Goal: Task Accomplishment & Management: Manage account settings

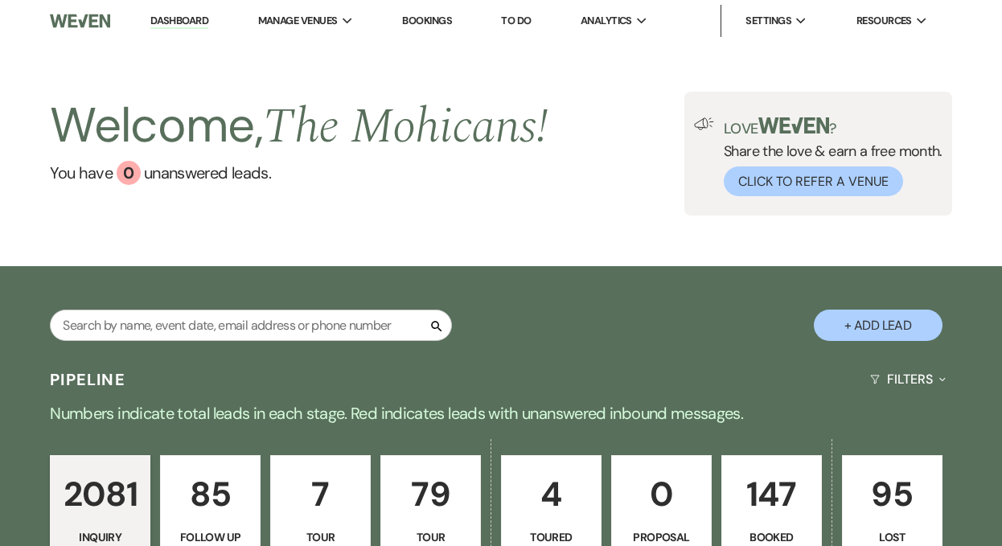
click at [293, 326] on input "text" at bounding box center [251, 325] width 402 height 31
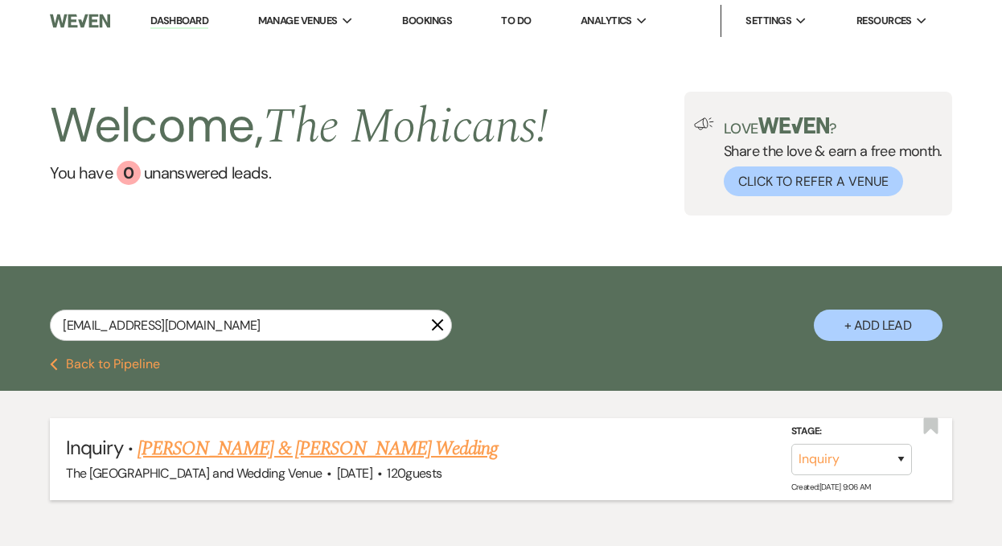
type input "[EMAIL_ADDRESS][DOMAIN_NAME]"
click at [855, 457] on select "Inquiry Follow Up Tour Requested Tour Confirmed Toured Proposal Sent Booked Lost" at bounding box center [851, 459] width 121 height 31
select select "4"
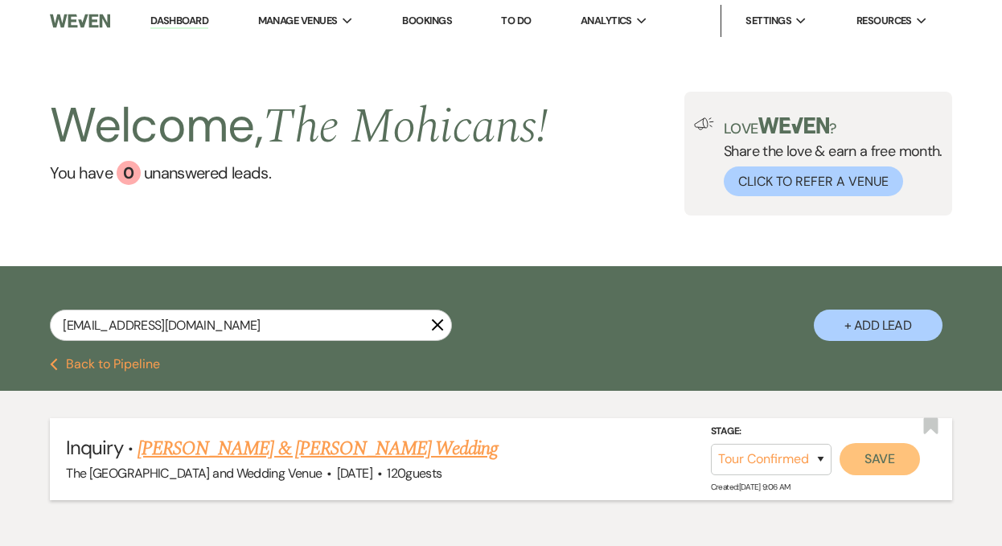
click at [867, 453] on button "Save" at bounding box center [879, 459] width 80 height 32
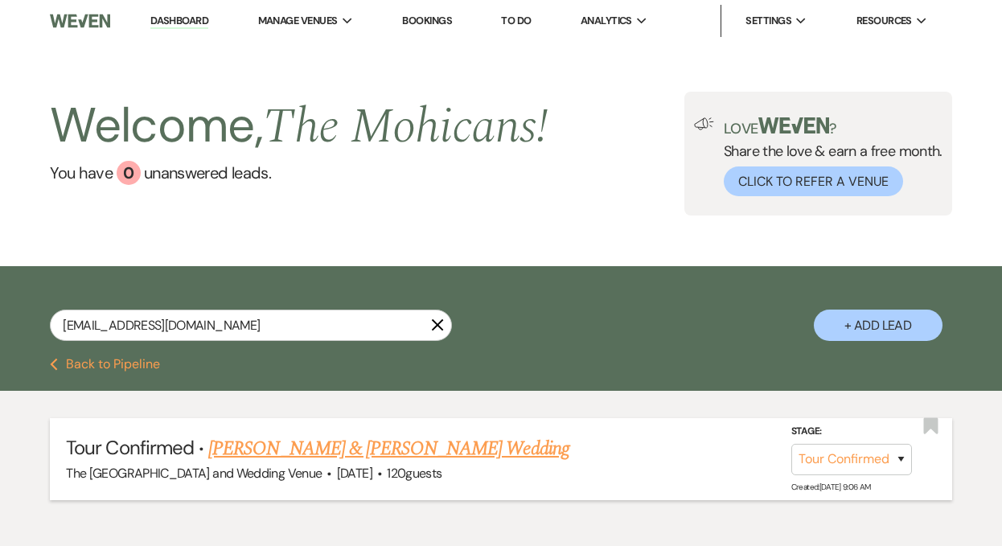
click at [374, 456] on link "[PERSON_NAME] & [PERSON_NAME] Wedding" at bounding box center [388, 448] width 360 height 29
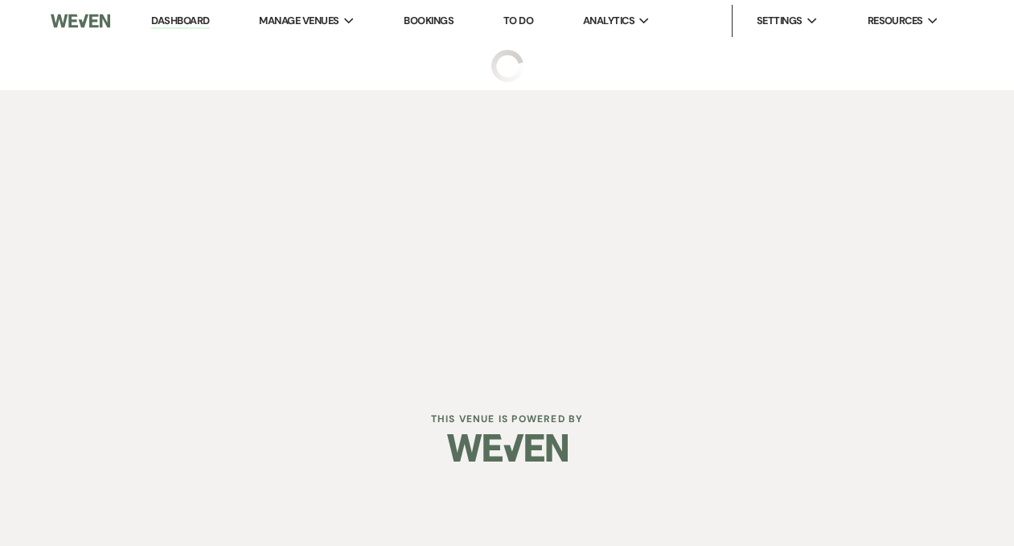
select select "4"
select select "5"
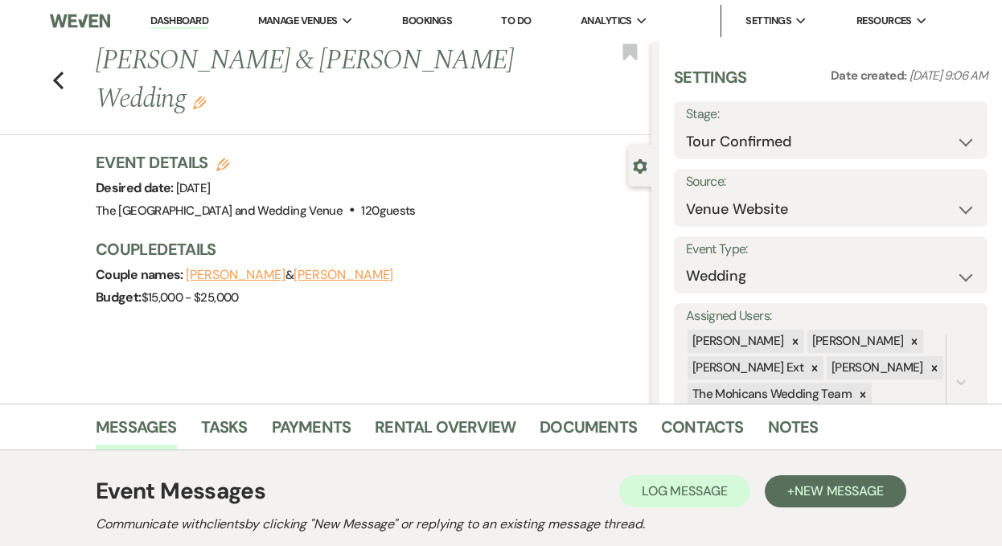
scroll to position [237, 0]
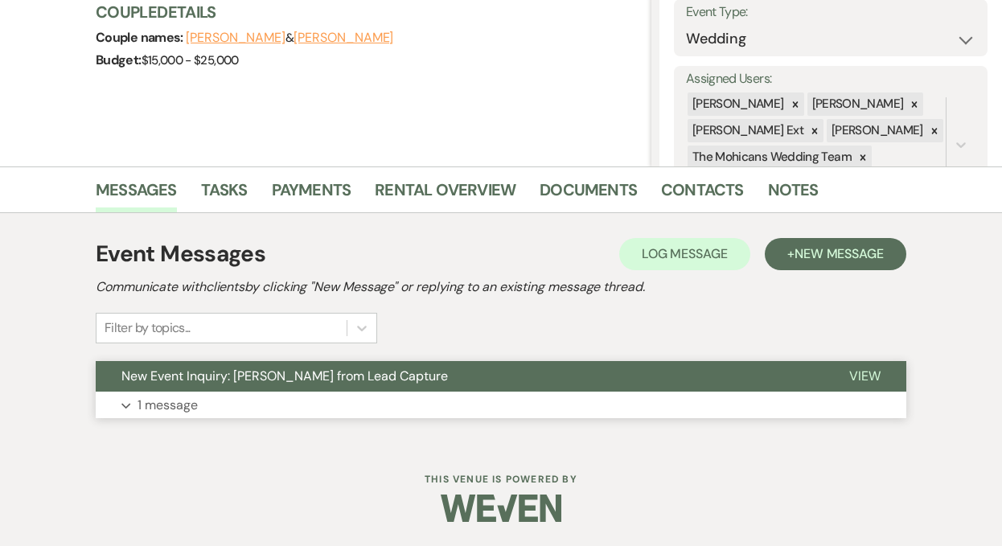
click at [163, 409] on p "1 message" at bounding box center [167, 405] width 60 height 21
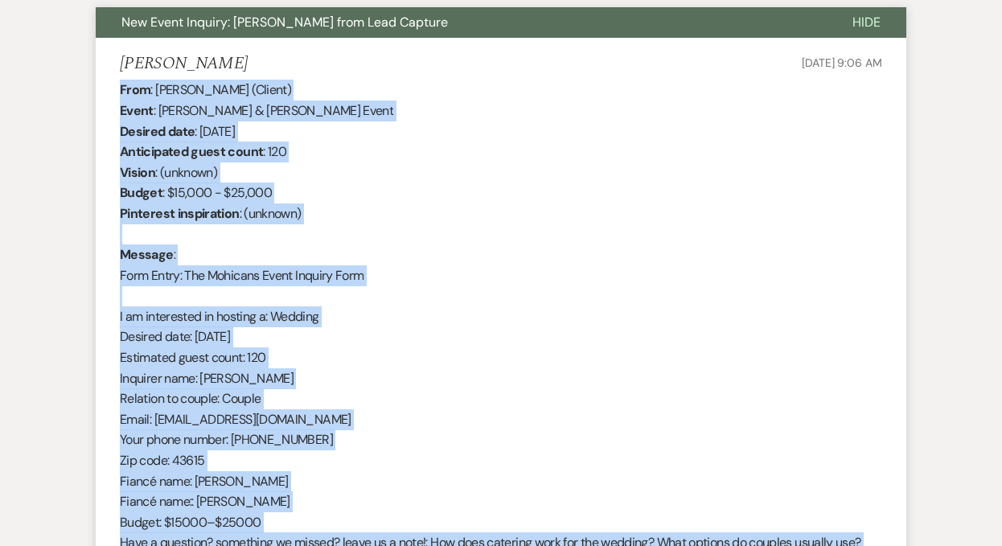
scroll to position [683, 0]
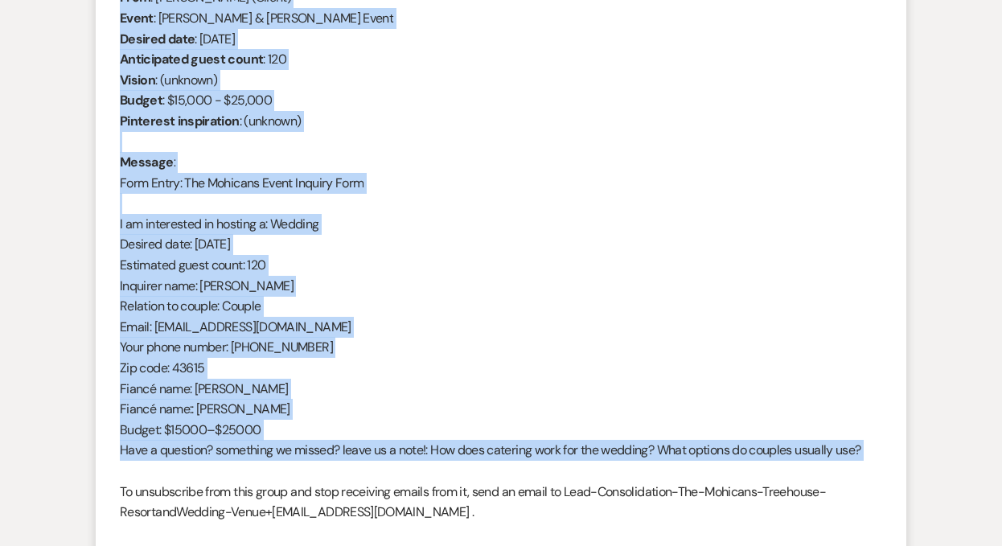
drag, startPoint x: 120, startPoint y: 346, endPoint x: 374, endPoint y: 461, distance: 279.2
click at [374, 461] on div "From : [PERSON_NAME] (Client) Event : [PERSON_NAME] & [PERSON_NAME] Event Desir…" at bounding box center [501, 265] width 762 height 556
copy div "From : [PERSON_NAME] (Client) Event : [PERSON_NAME] & [PERSON_NAME] Event Desir…"
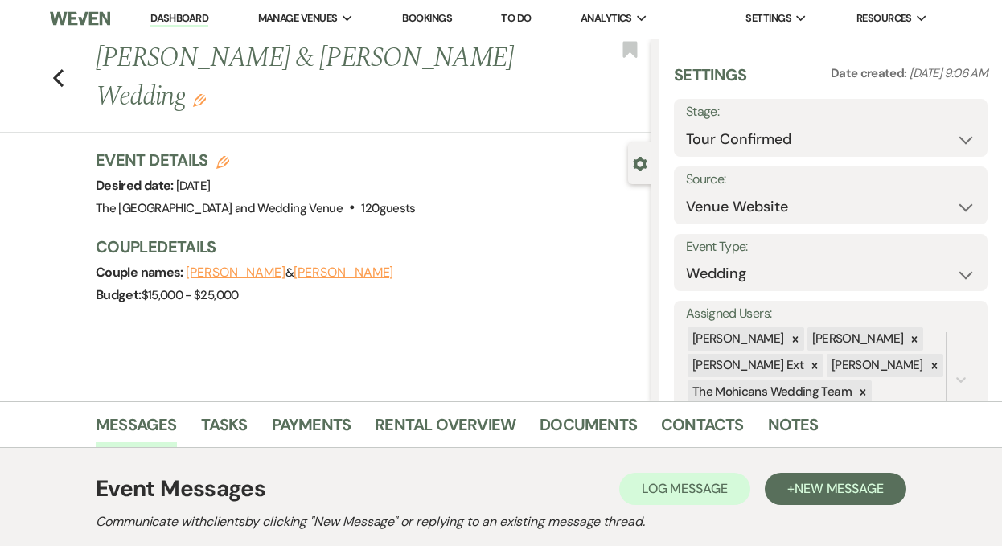
scroll to position [0, 0]
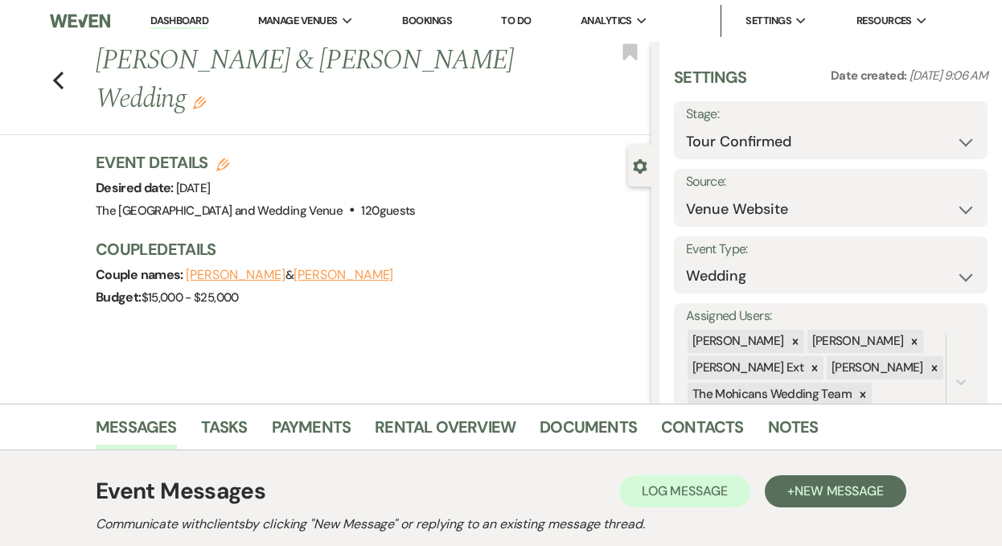
click at [173, 14] on link "Dashboard" at bounding box center [179, 21] width 58 height 15
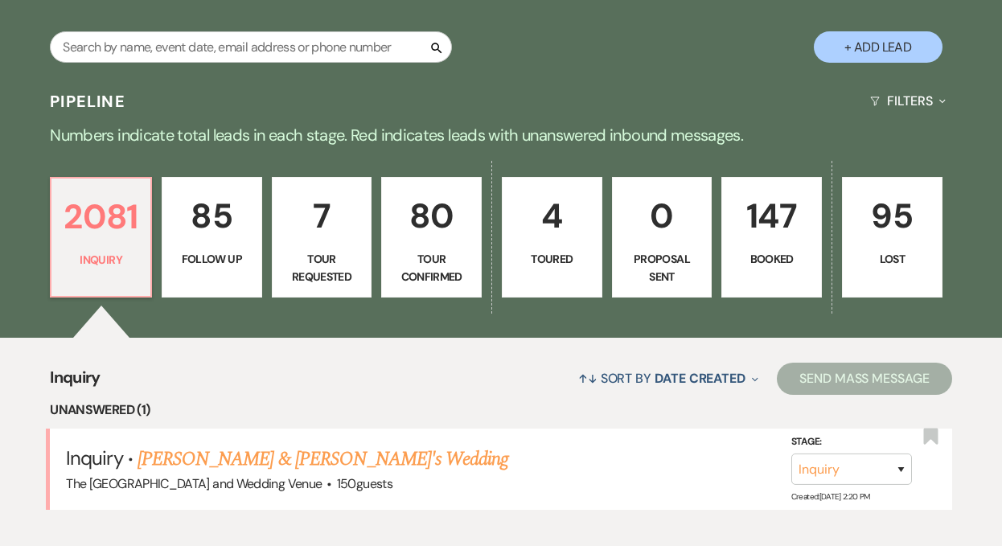
scroll to position [347, 0]
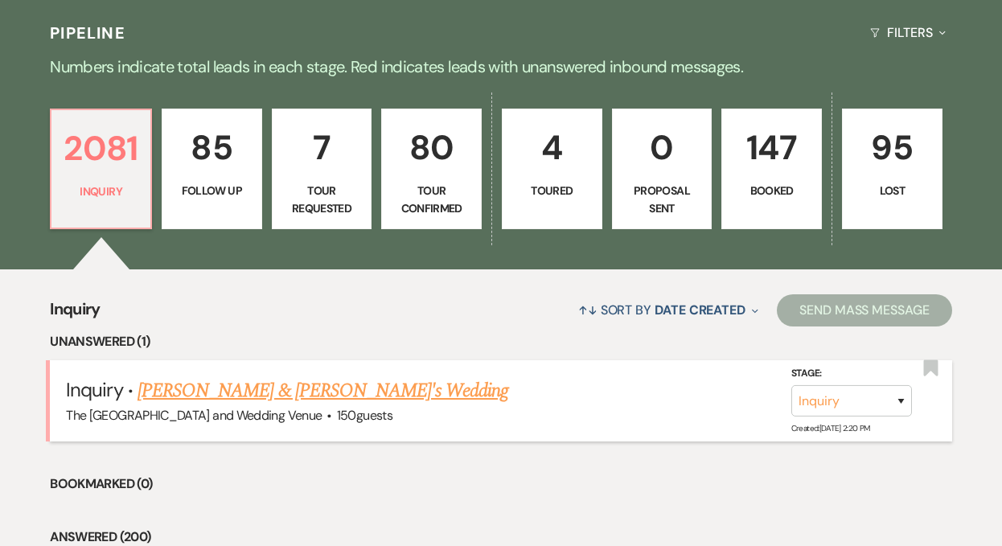
click at [313, 385] on link "[PERSON_NAME] & [PERSON_NAME]'s Wedding" at bounding box center [322, 390] width 371 height 29
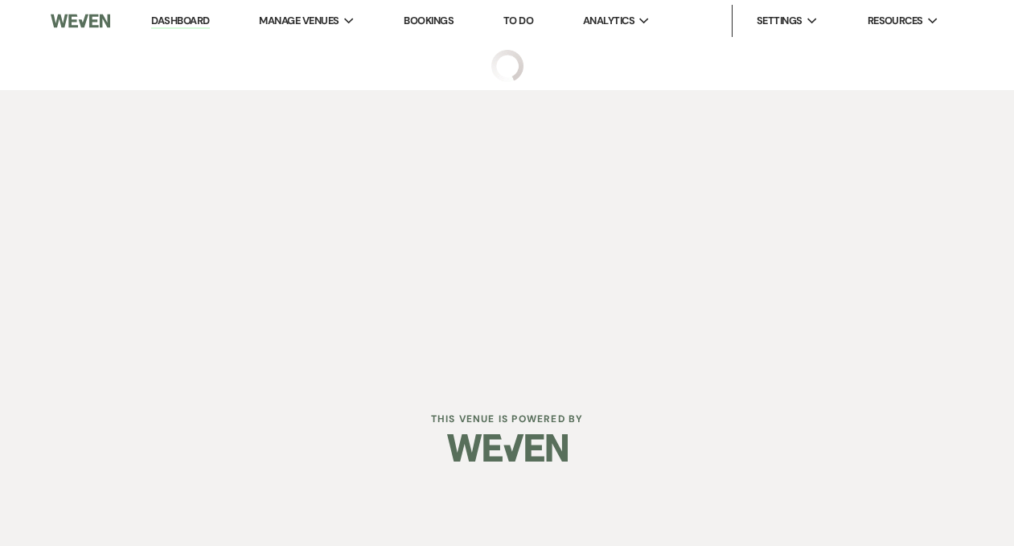
select select "17"
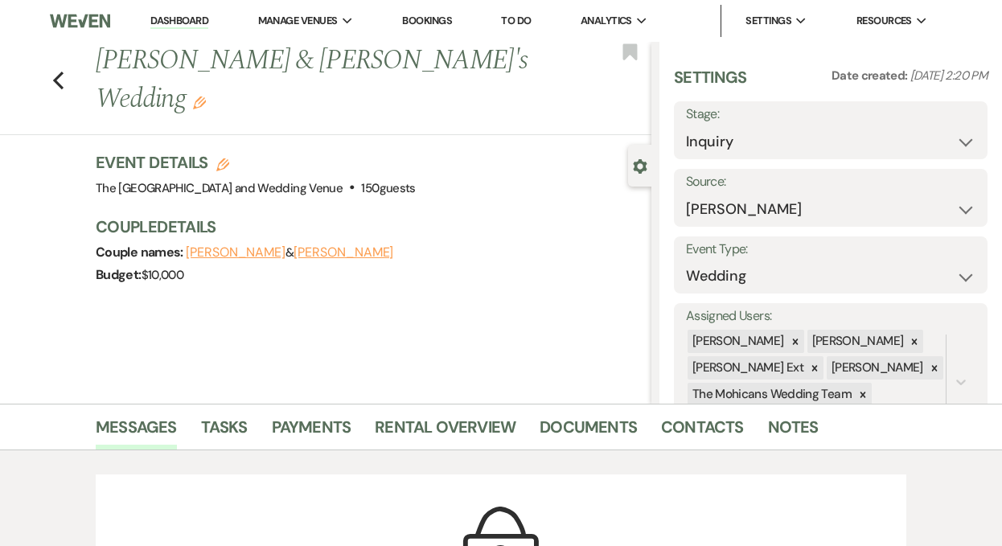
scroll to position [68, 0]
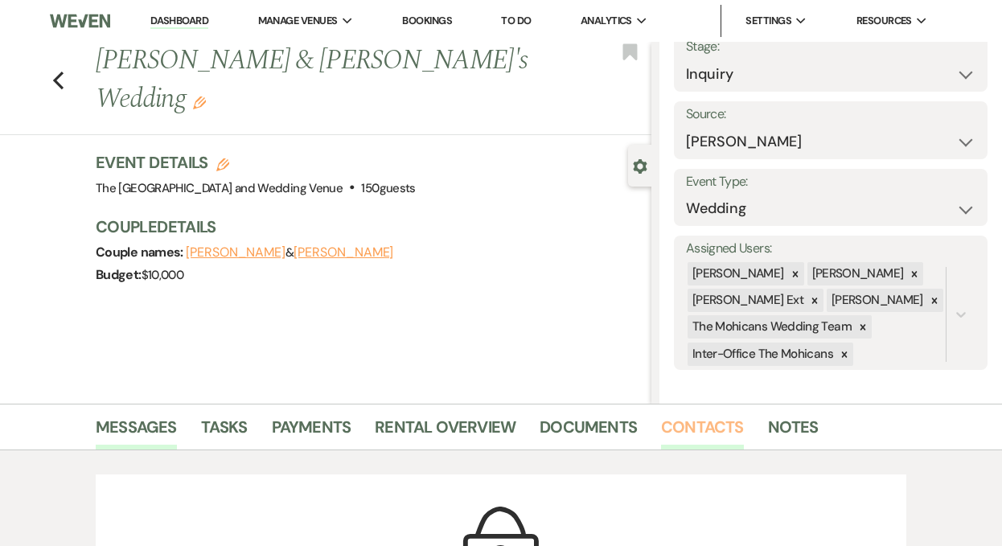
click at [686, 424] on link "Contacts" at bounding box center [702, 431] width 83 height 35
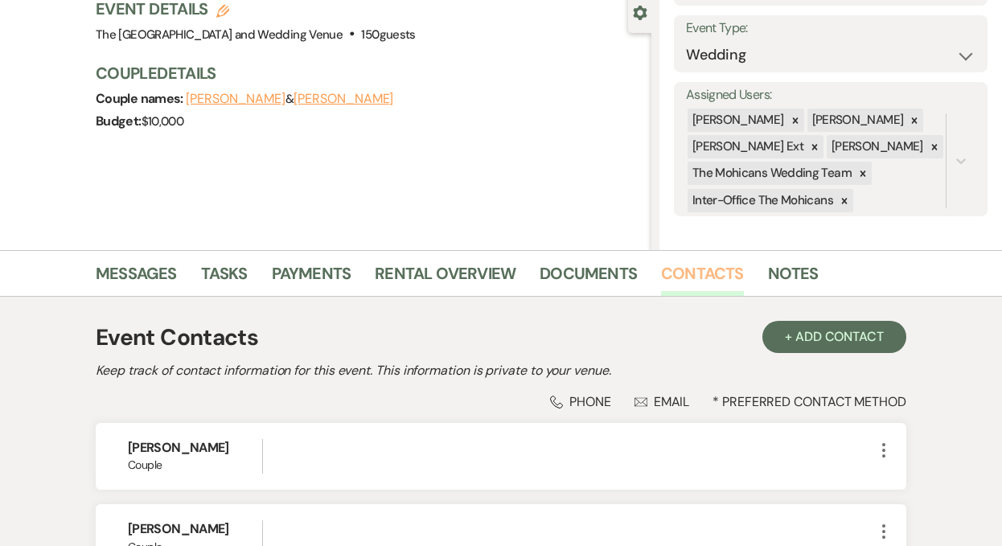
scroll to position [291, 0]
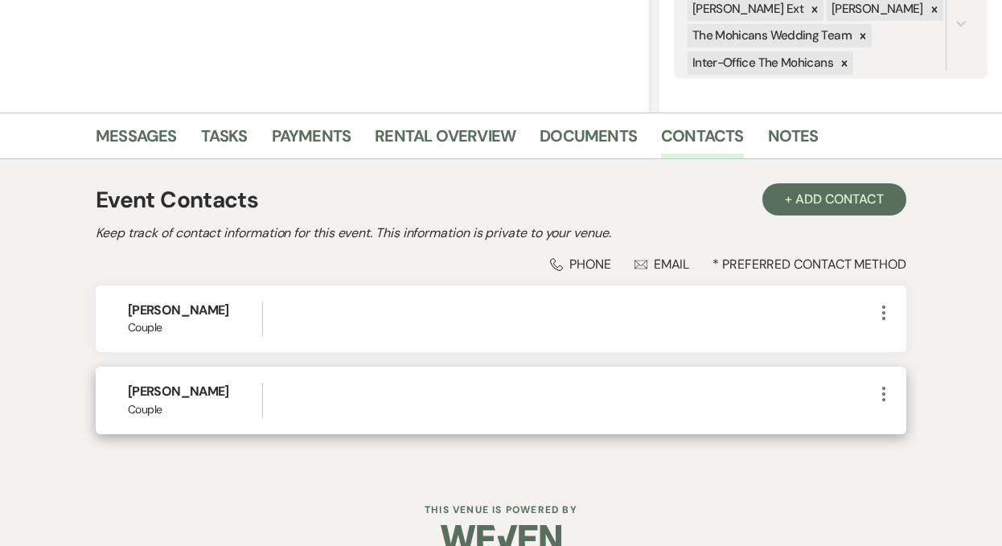
click at [879, 396] on icon "More" at bounding box center [883, 393] width 19 height 19
click at [890, 417] on button "Pencil Edit" at bounding box center [922, 425] width 96 height 27
select select "1"
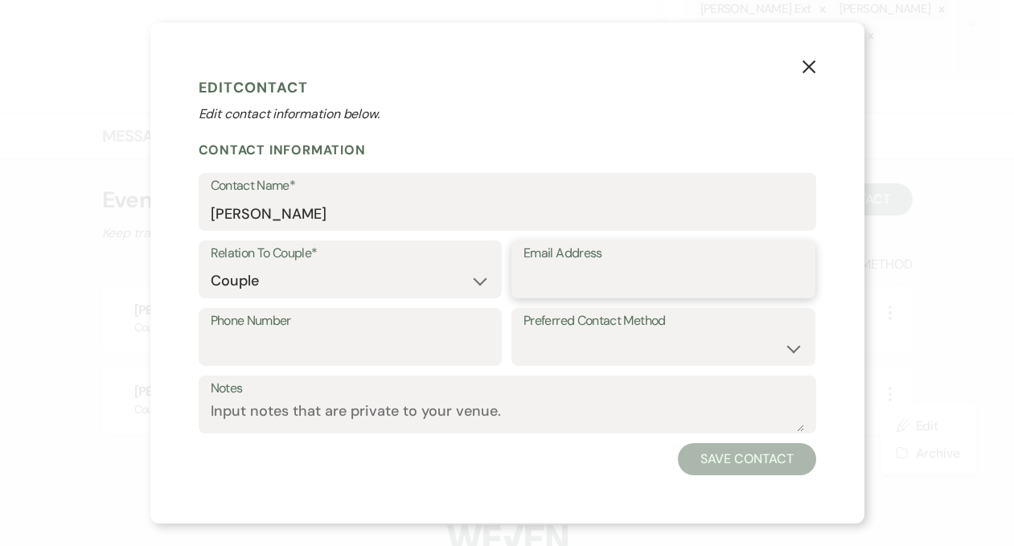
click at [620, 283] on input "Email Address" at bounding box center [663, 280] width 280 height 31
paste input "[PERSON_NAME][EMAIL_ADDRESS][PERSON_NAME][DOMAIN_NAME]"
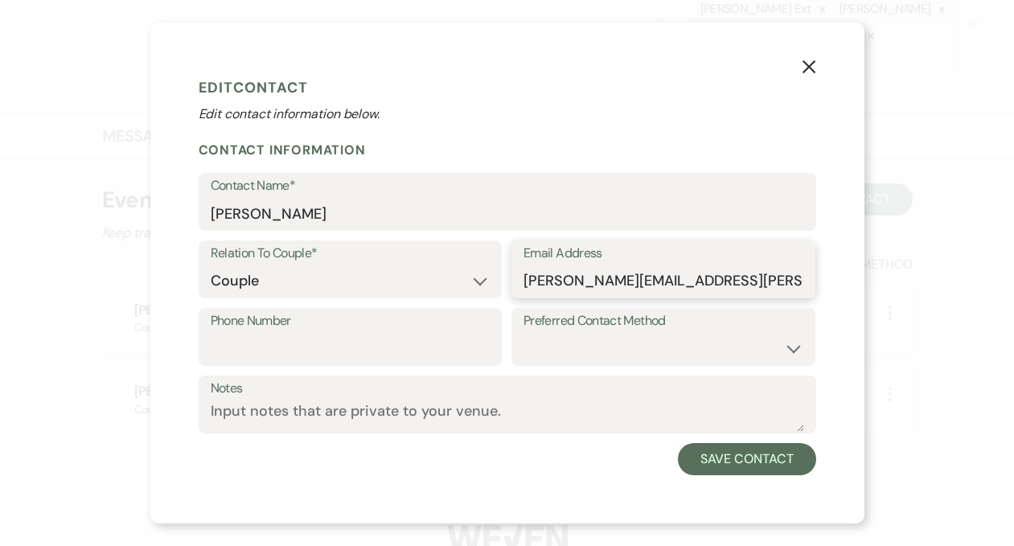
type input "[PERSON_NAME][EMAIL_ADDRESS][PERSON_NAME][DOMAIN_NAME]"
click at [428, 342] on input "Phone Number" at bounding box center [351, 348] width 280 height 31
paste input "[PHONE_NUMBER]"
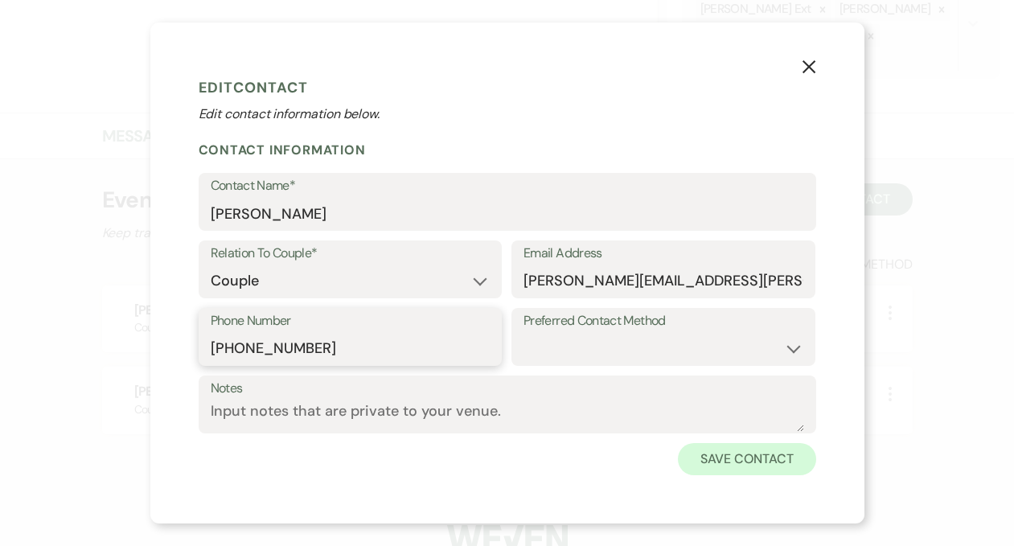
type input "[PHONE_NUMBER]"
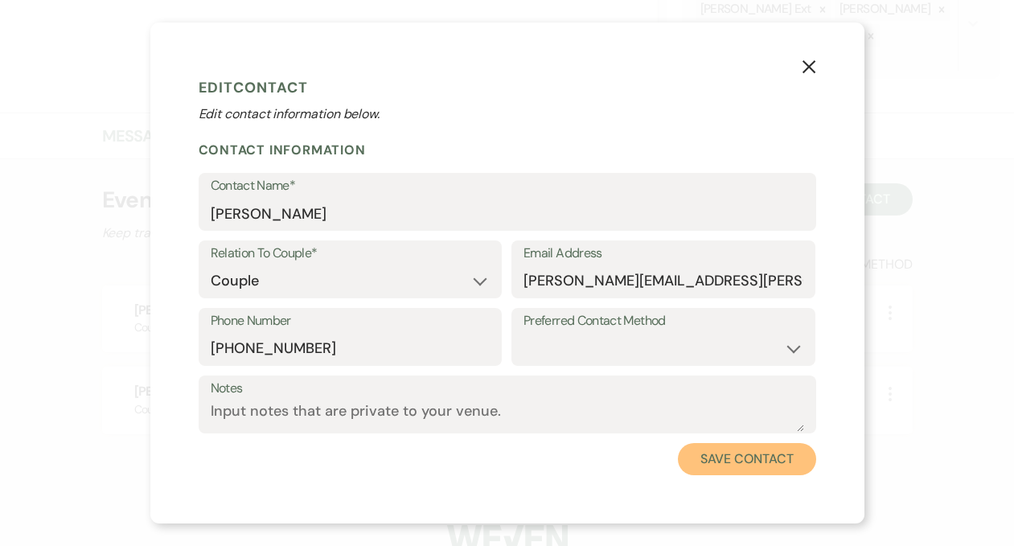
click at [715, 456] on button "Save Contact" at bounding box center [746, 459] width 137 height 32
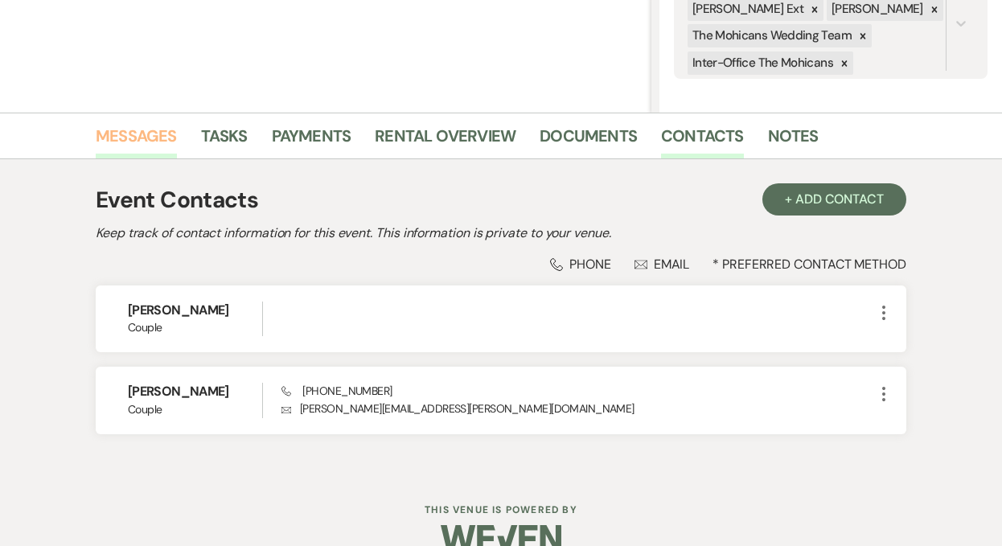
click at [150, 137] on link "Messages" at bounding box center [136, 140] width 81 height 35
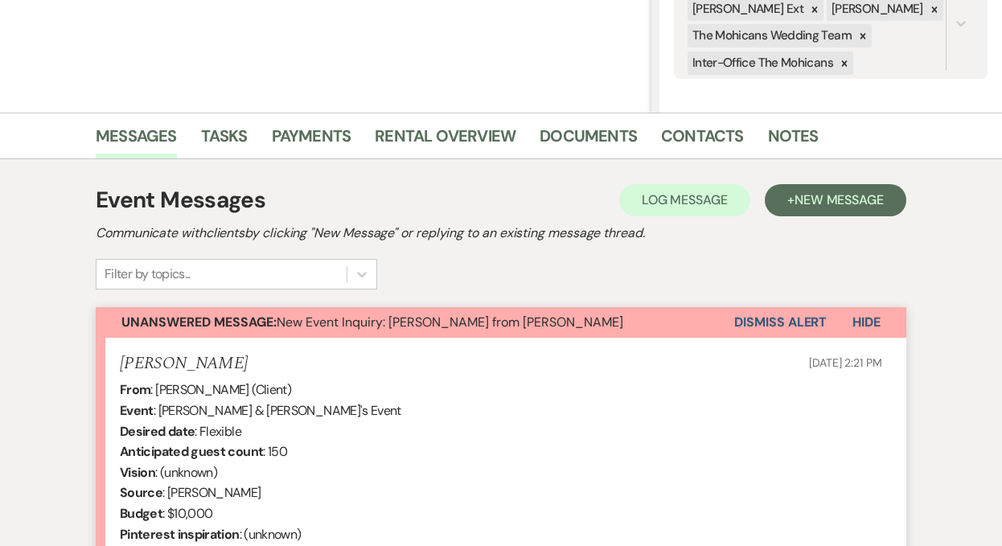
click at [752, 321] on button "Dismiss Alert" at bounding box center [780, 322] width 92 height 31
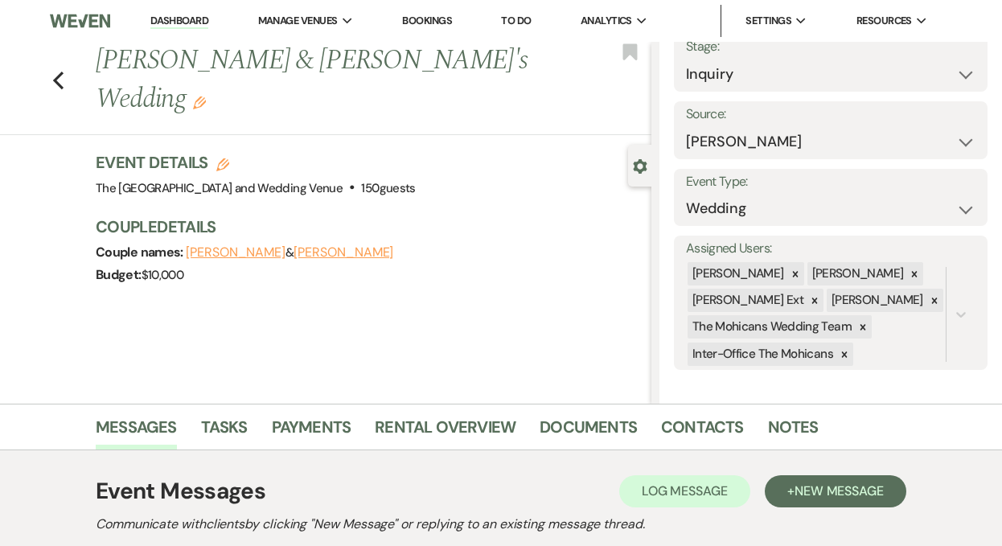
click at [186, 21] on link "Dashboard" at bounding box center [179, 21] width 58 height 15
